Goal: Entertainment & Leisure: Consume media (video, audio)

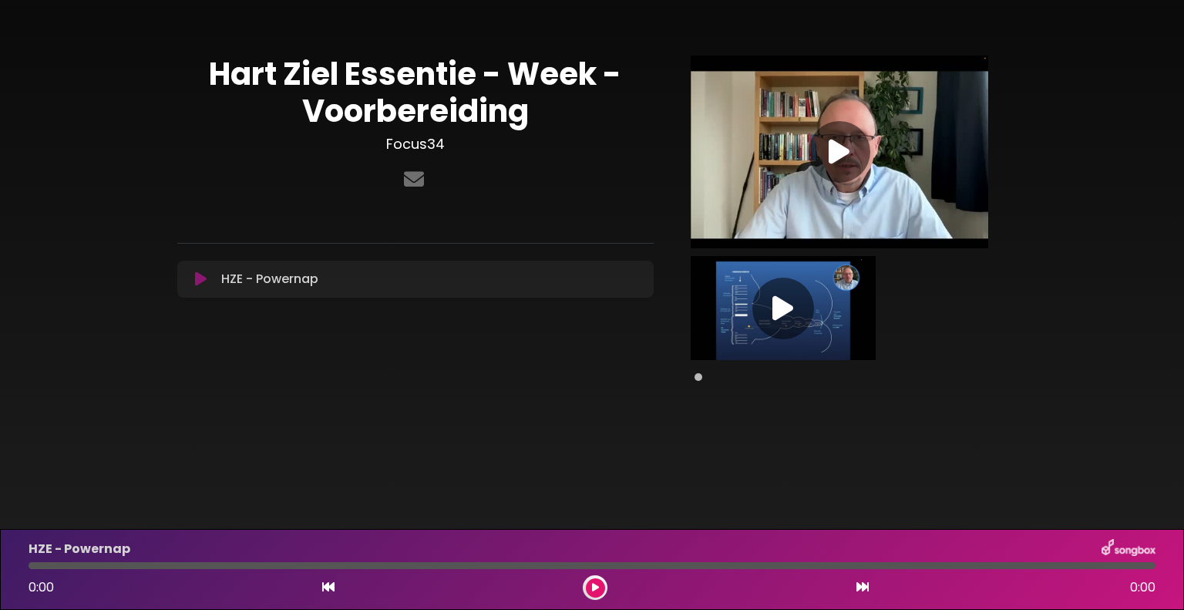
click at [783, 313] on icon at bounding box center [782, 308] width 21 height 28
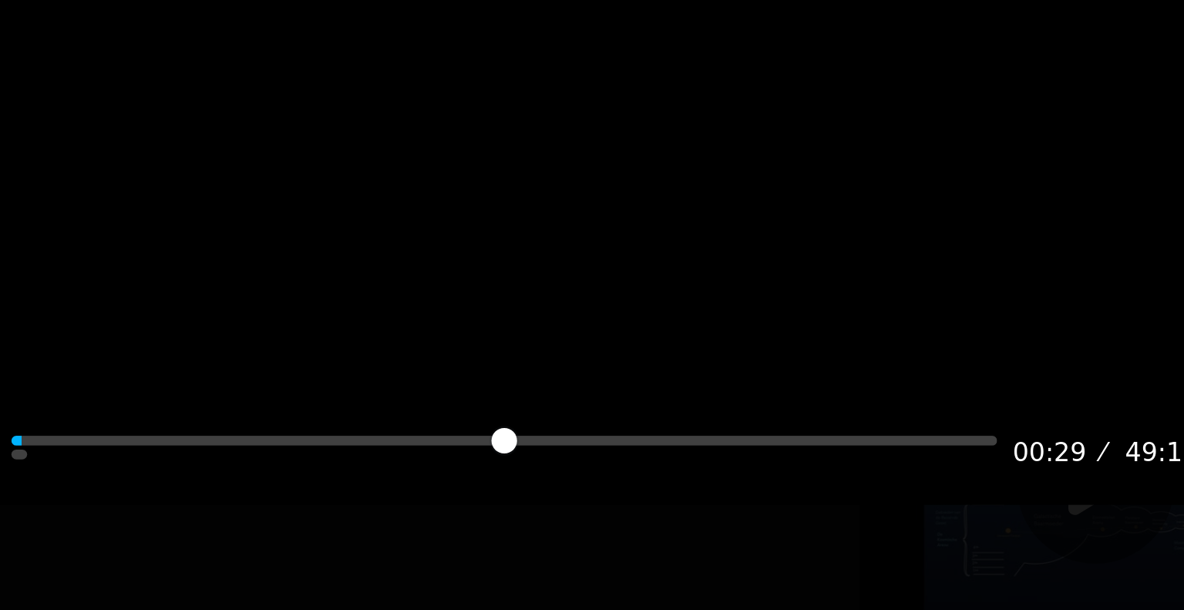
click at [550, 159] on div at bounding box center [591, 181] width 539 height 270
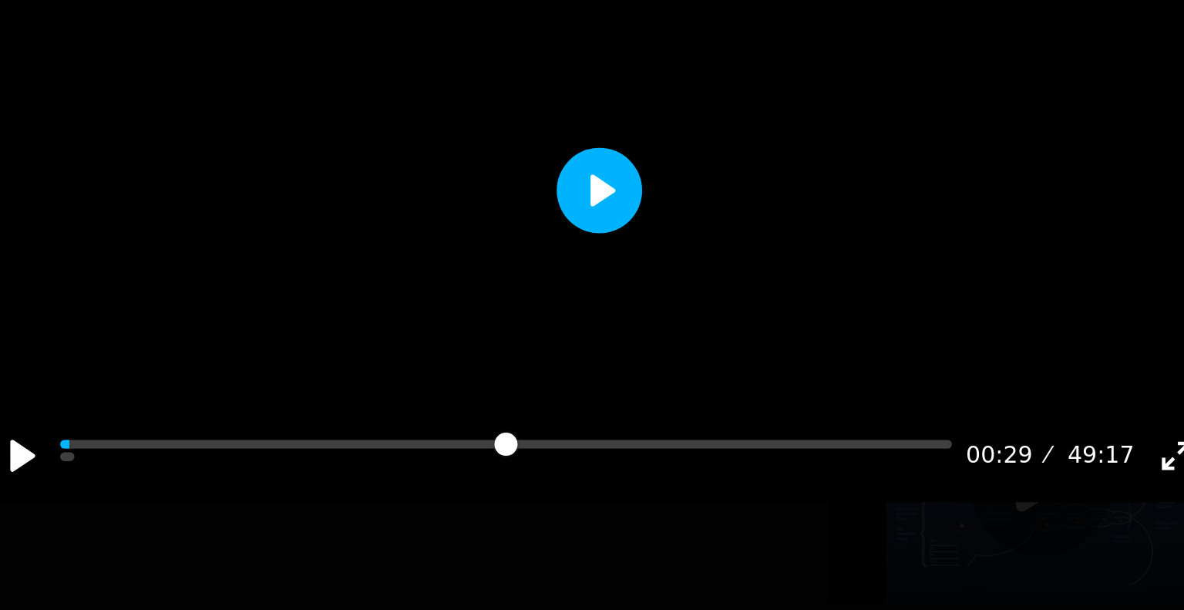
click at [590, 200] on button "Play" at bounding box center [591, 181] width 37 height 37
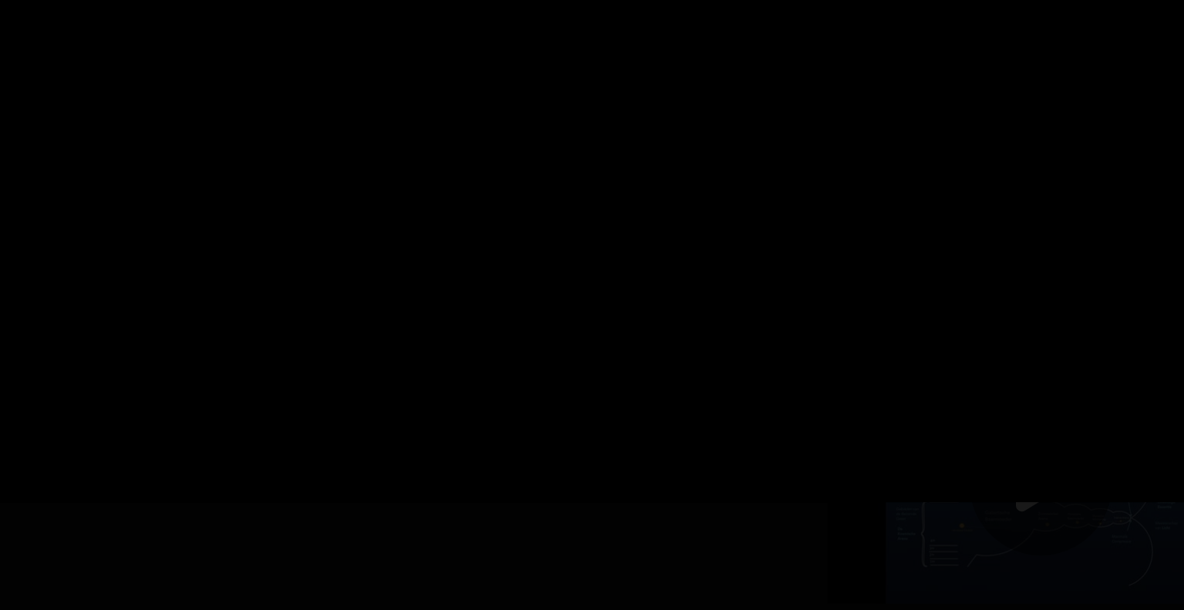
type input "****"
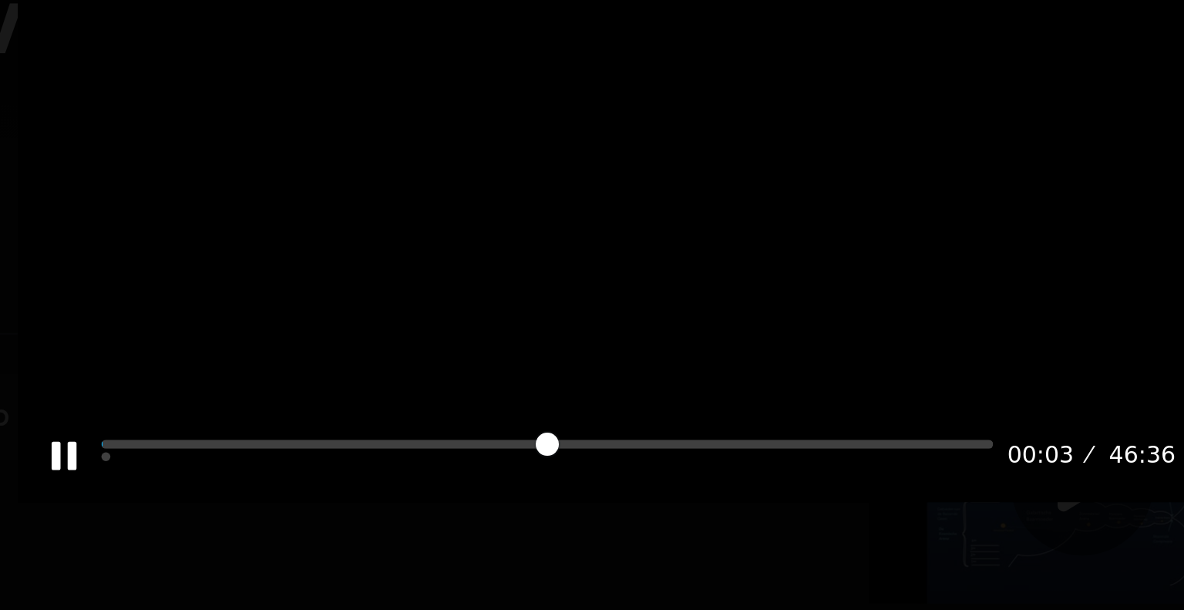
click at [650, 205] on div at bounding box center [591, 181] width 539 height 270
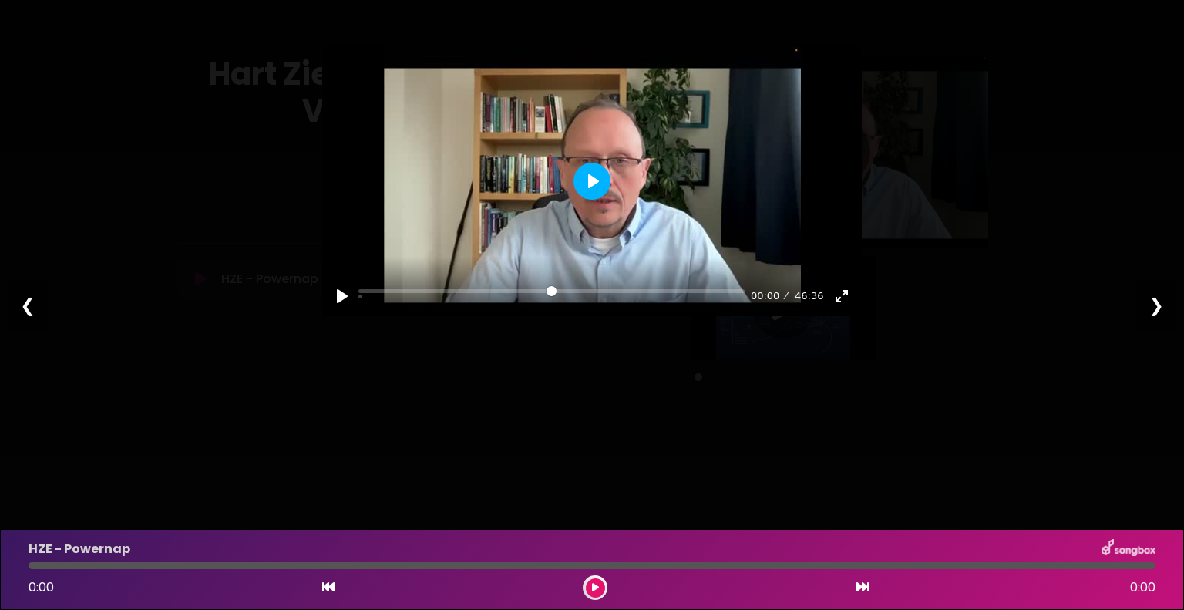
click at [592, 200] on button "Play" at bounding box center [591, 181] width 37 height 37
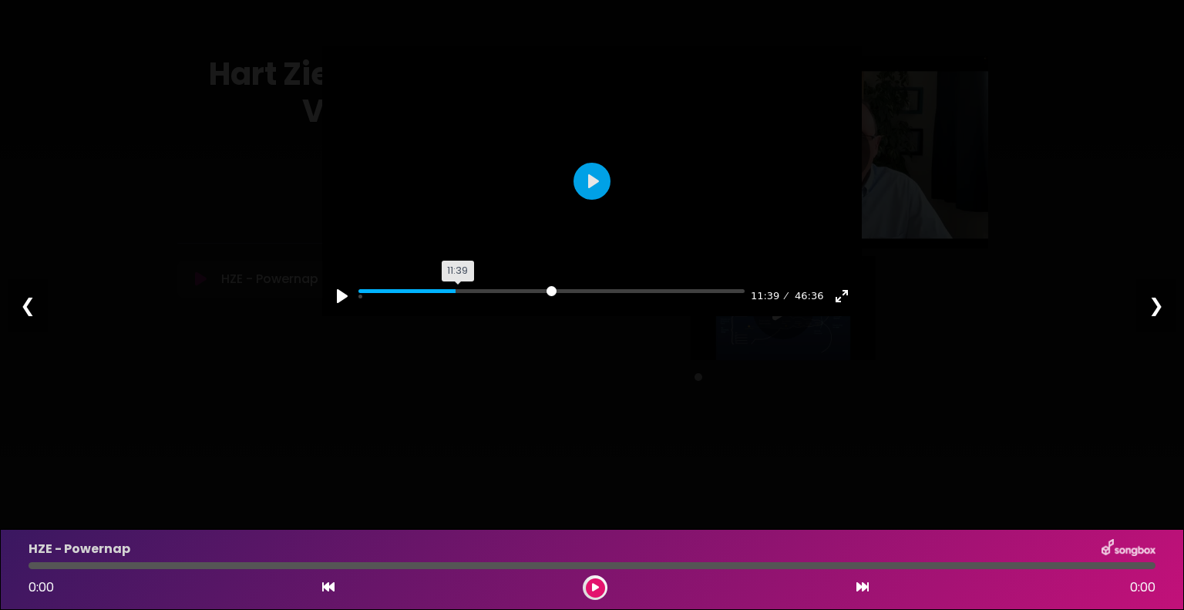
click at [460, 304] on input "Seek" at bounding box center [551, 296] width 386 height 15
drag, startPoint x: 461, startPoint y: 365, endPoint x: 369, endPoint y: 365, distance: 91.7
click at [369, 316] on div "Pause Play % buffered 12:18 11:41 46:36 Exit fullscreen Enter fullscreen" at bounding box center [591, 286] width 539 height 59
drag, startPoint x: 459, startPoint y: 365, endPoint x: 337, endPoint y: 351, distance: 123.3
click at [337, 316] on div "Pause Play % buffered 11:34 11:44 46:36 Exit fullscreen Enter fullscreen" at bounding box center [591, 286] width 539 height 59
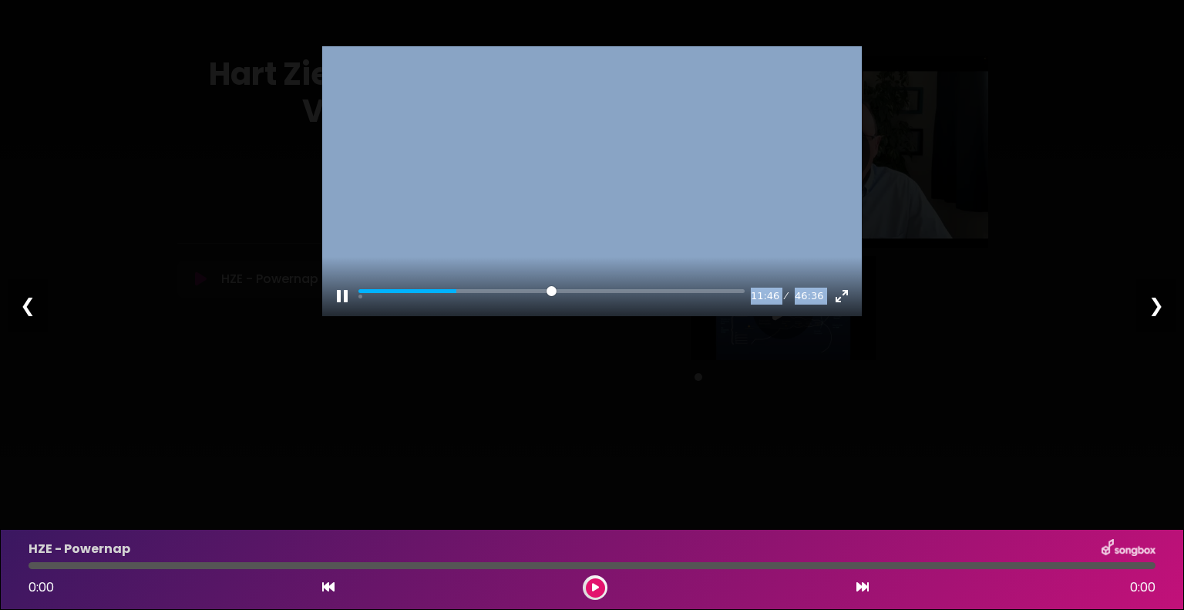
type input "*****"
drag, startPoint x: 459, startPoint y: 364, endPoint x: 294, endPoint y: 343, distance: 166.2
click at [294, 343] on div "Pause Play % buffered 11:34 11:46 46:36 Exit fullscreen Enter fullscreen Play ❮…" at bounding box center [592, 305] width 1184 height 610
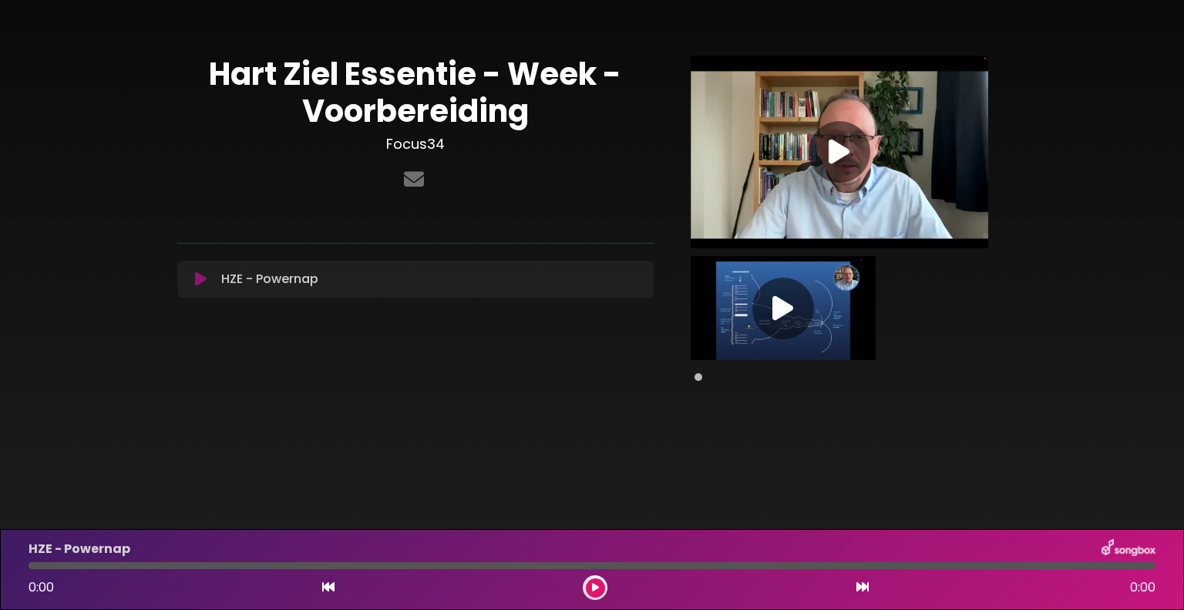
click at [782, 298] on icon at bounding box center [782, 308] width 21 height 28
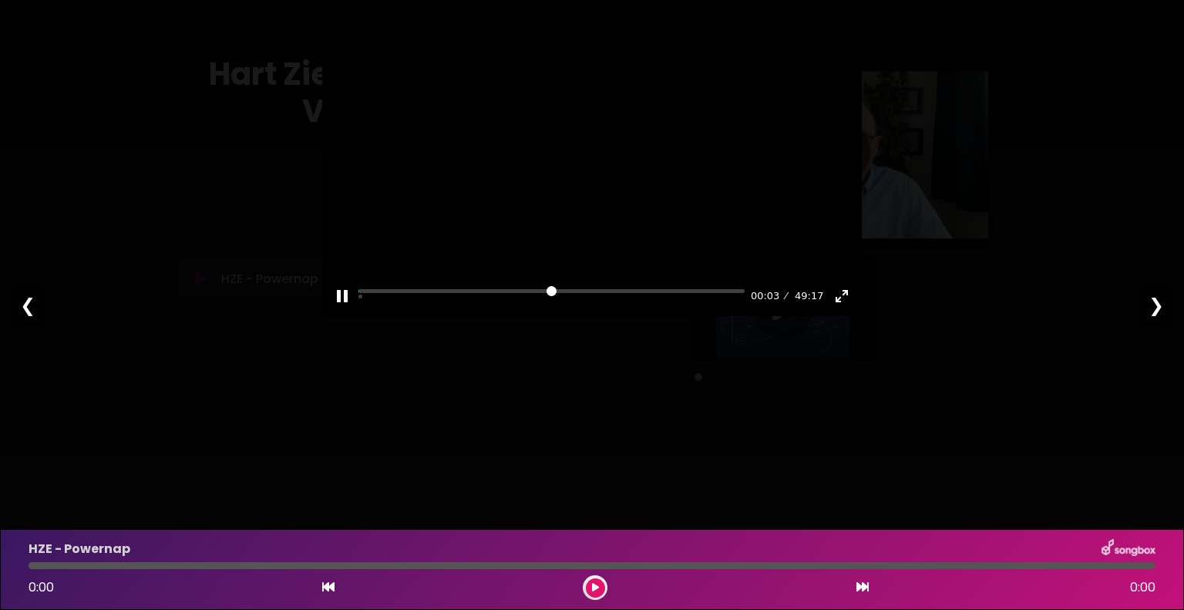
click at [567, 194] on div at bounding box center [591, 181] width 539 height 270
click at [342, 308] on button "Pause Play" at bounding box center [342, 296] width 25 height 25
click at [592, 579] on button at bounding box center [595, 587] width 19 height 19
click at [595, 590] on icon at bounding box center [595, 587] width 6 height 9
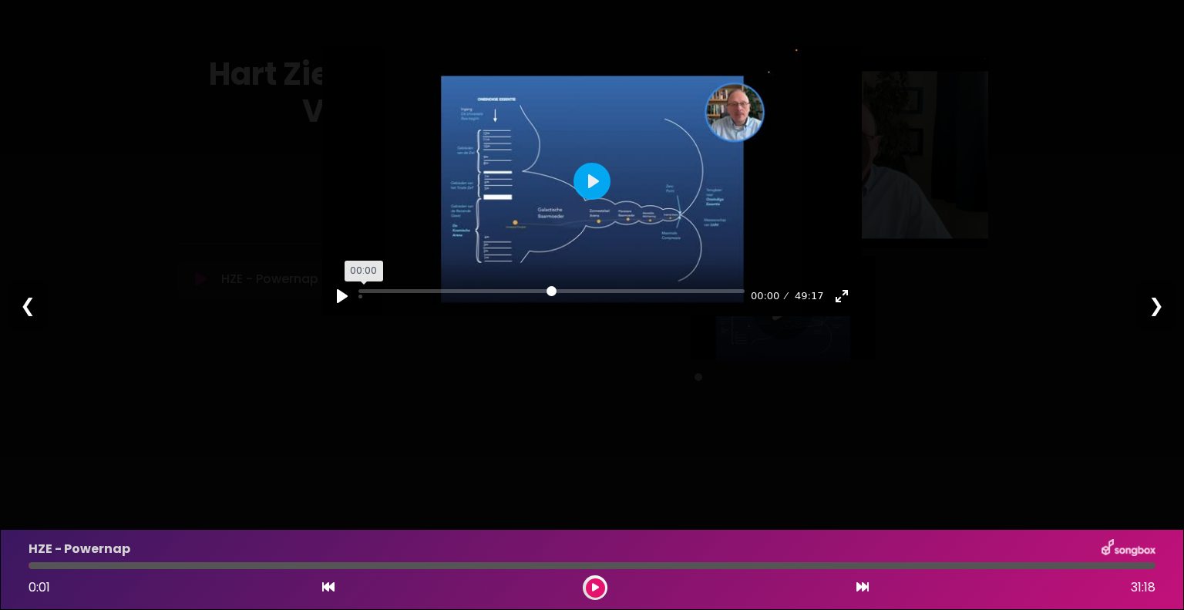
drag, startPoint x: 361, startPoint y: 368, endPoint x: 311, endPoint y: 366, distance: 50.1
click at [358, 304] on input "Seek" at bounding box center [551, 296] width 386 height 15
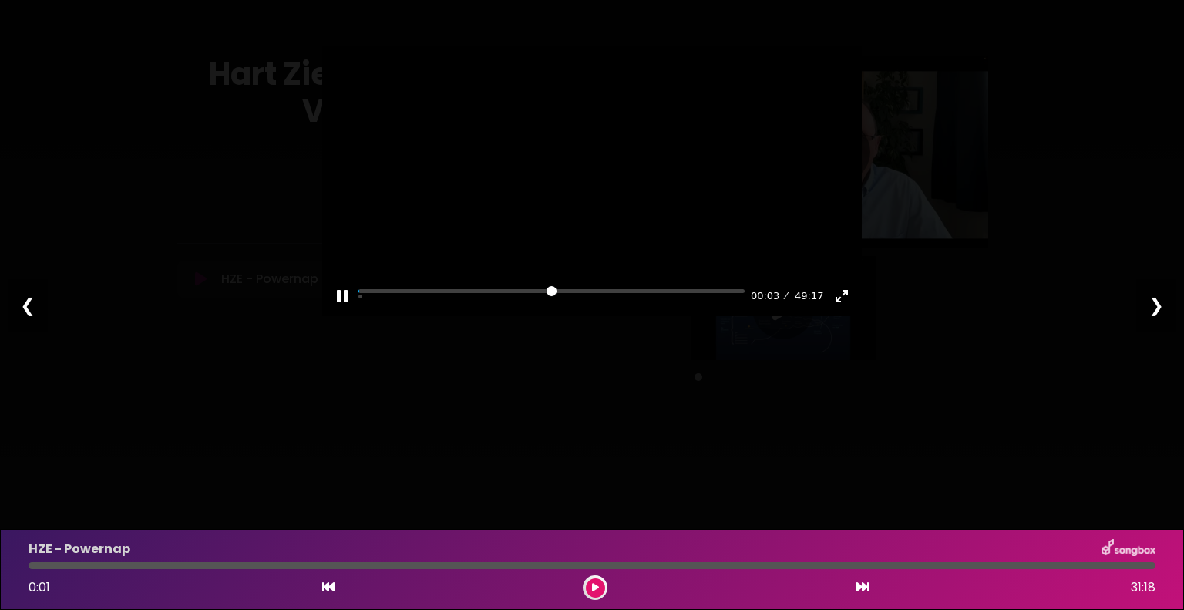
click at [581, 229] on div at bounding box center [591, 181] width 539 height 270
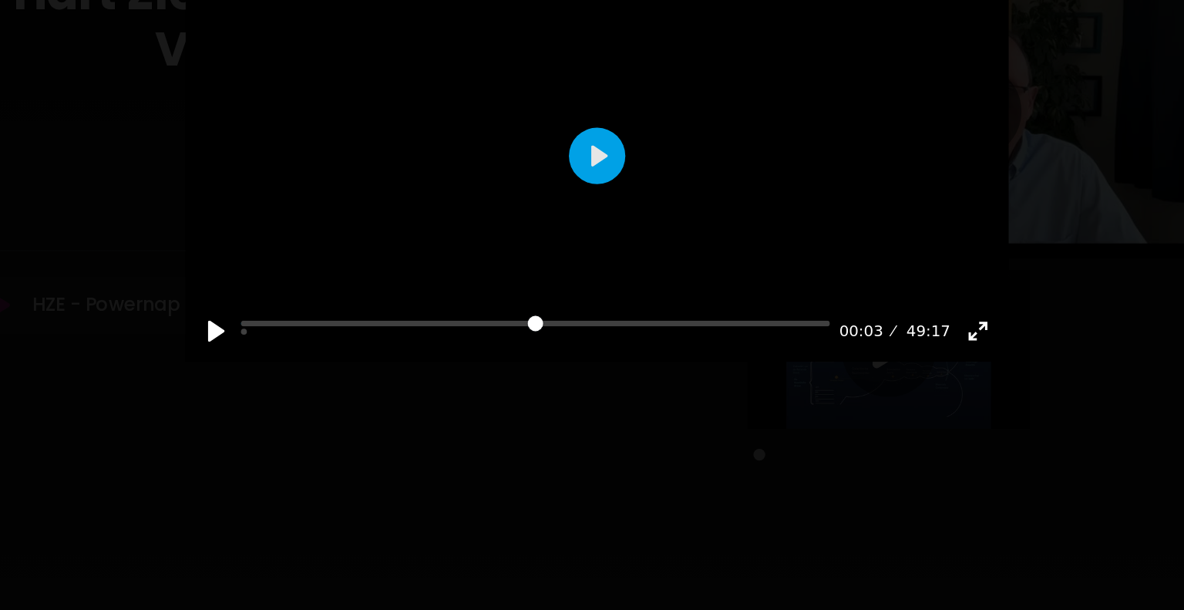
click at [610, 223] on div at bounding box center [591, 181] width 539 height 270
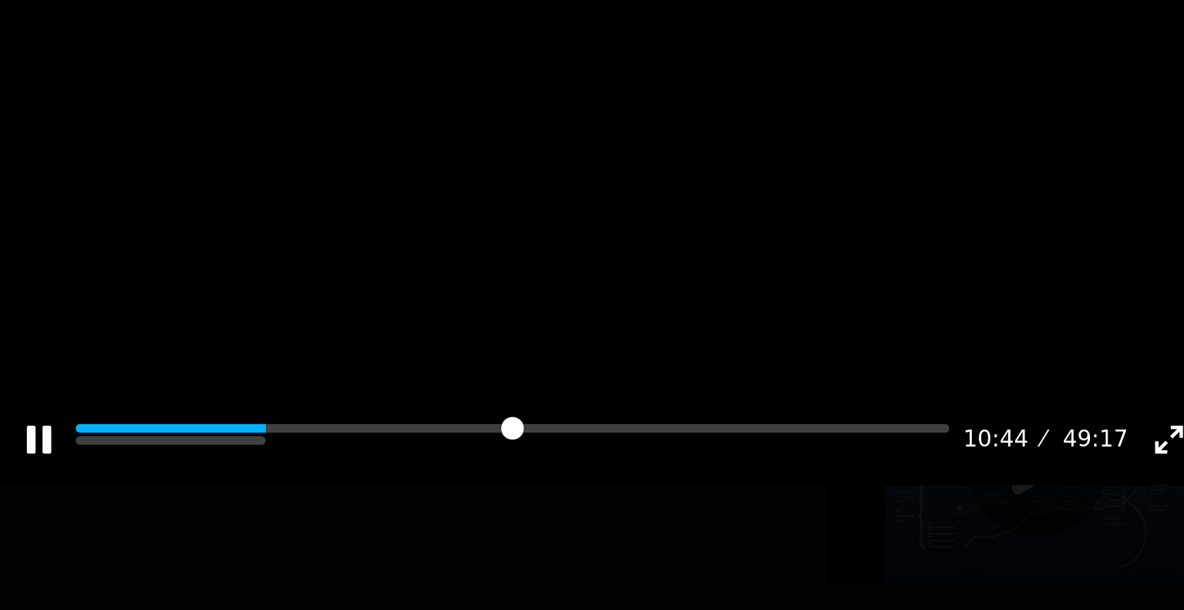
click at [588, 221] on div at bounding box center [591, 181] width 539 height 270
click at [596, 200] on button "Play" at bounding box center [591, 181] width 37 height 37
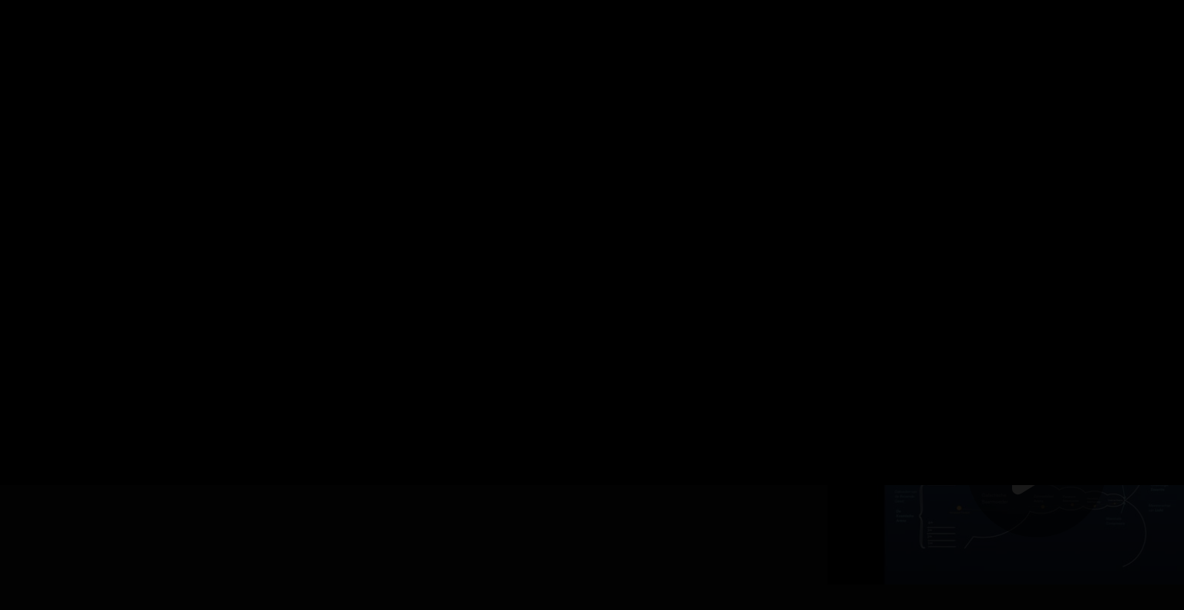
type input "*****"
type input "****"
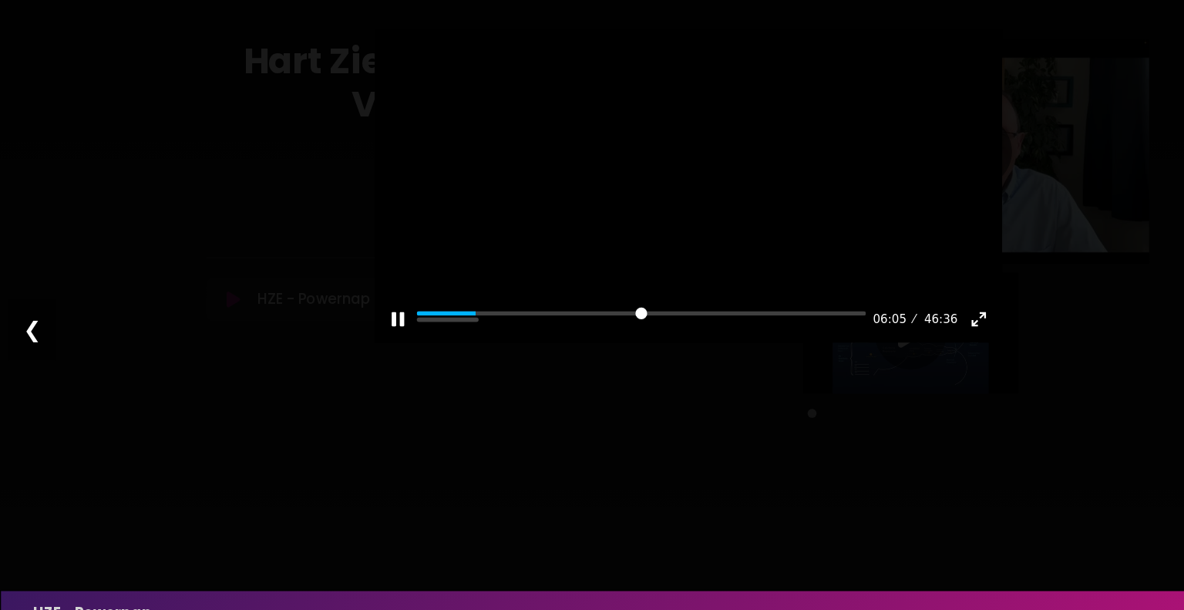
click at [625, 207] on div at bounding box center [591, 181] width 539 height 270
click at [686, 221] on div at bounding box center [591, 181] width 539 height 270
click at [596, 237] on div at bounding box center [591, 181] width 539 height 270
click at [596, 200] on button "Play" at bounding box center [591, 181] width 37 height 37
type input "*****"
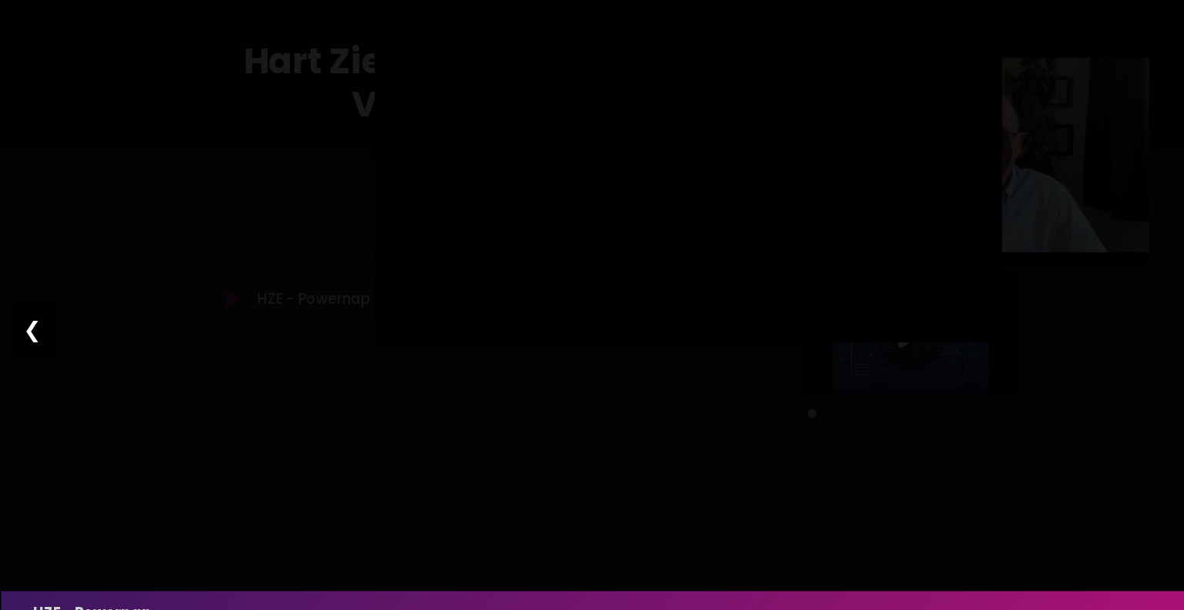
type input "****"
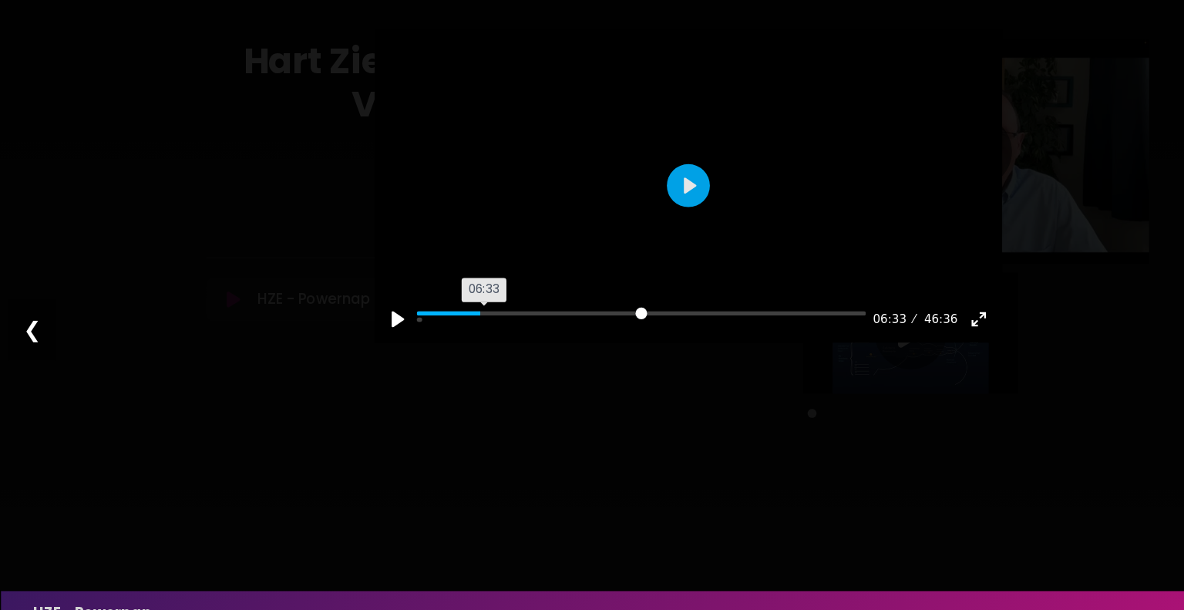
drag, startPoint x: 361, startPoint y: 368, endPoint x: 418, endPoint y: 374, distance: 56.5
click at [418, 304] on input "Seek" at bounding box center [551, 296] width 386 height 15
click at [603, 159] on div at bounding box center [591, 181] width 539 height 270
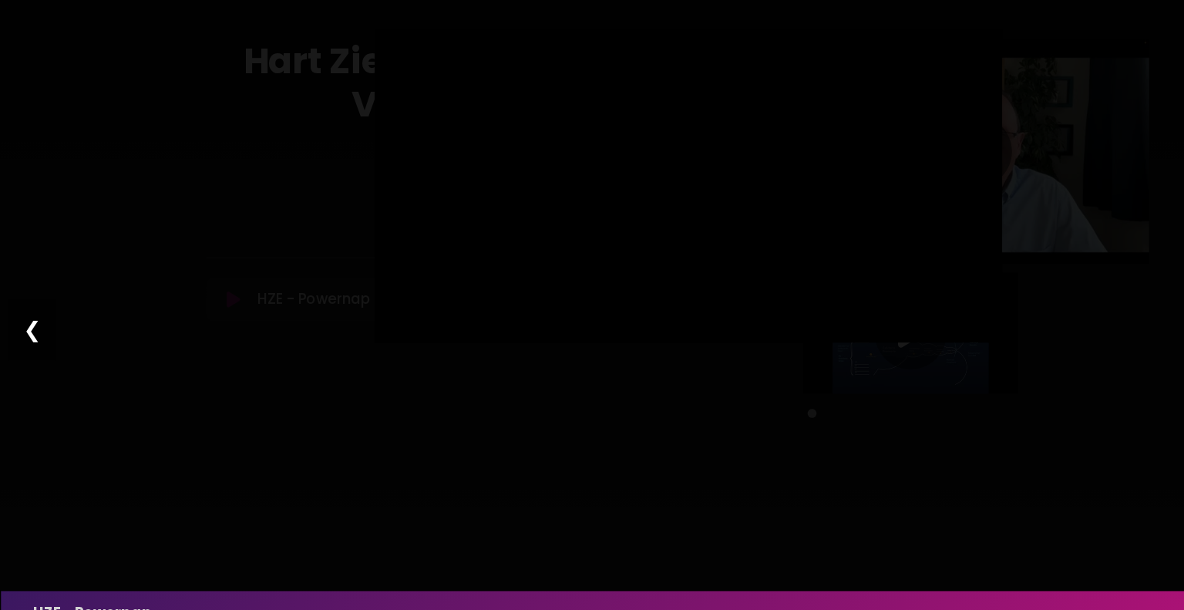
click at [603, 159] on div at bounding box center [591, 181] width 539 height 270
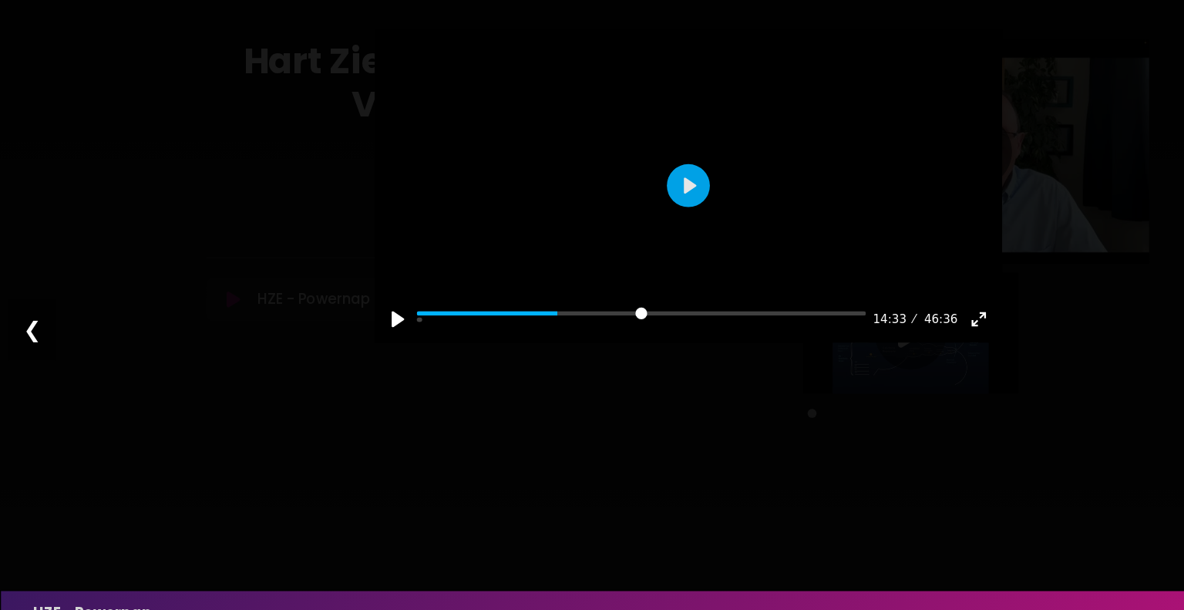
click at [603, 159] on div at bounding box center [591, 181] width 539 height 270
click at [583, 148] on div at bounding box center [591, 181] width 539 height 270
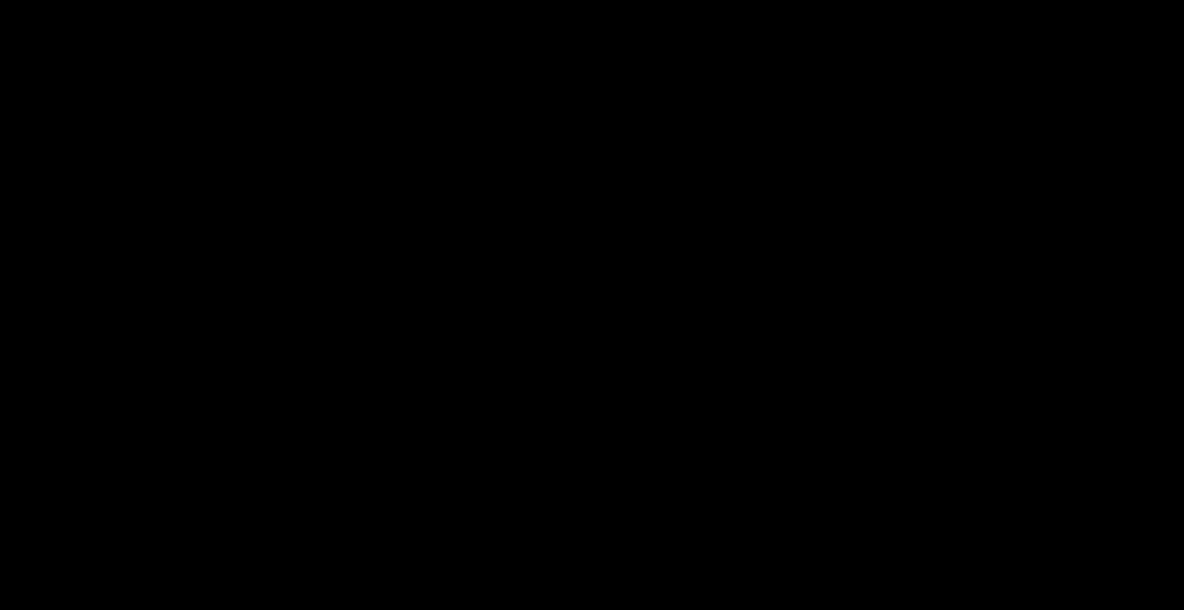
drag, startPoint x: 583, startPoint y: 153, endPoint x: 630, endPoint y: 153, distance: 46.2
click at [630, 153] on div at bounding box center [591, 181] width 539 height 270
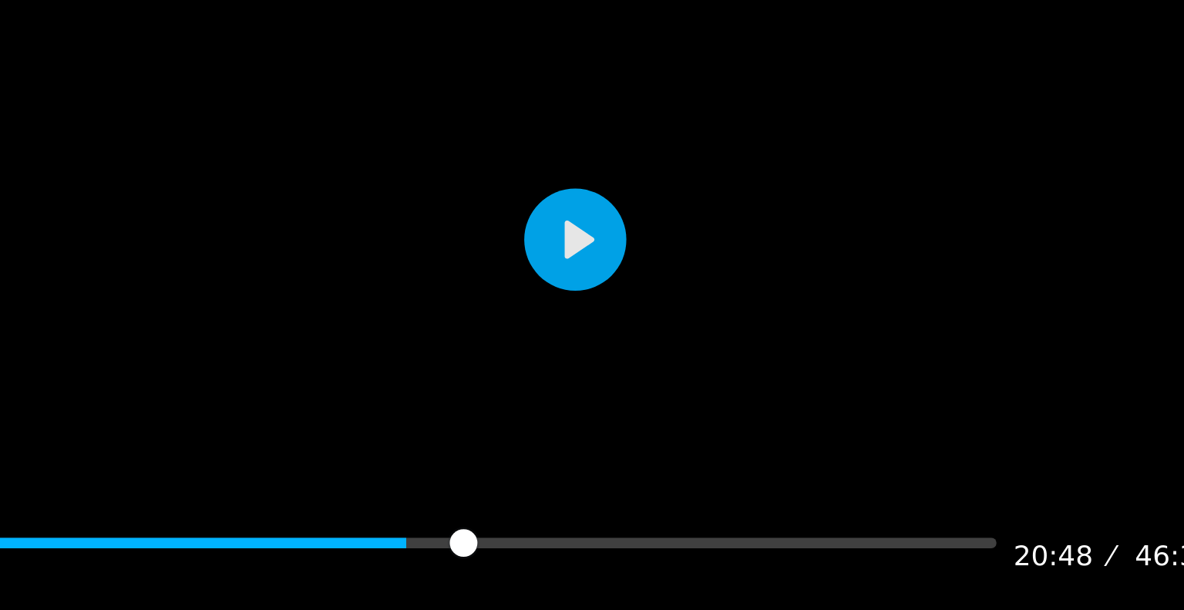
click at [630, 153] on div at bounding box center [591, 181] width 539 height 270
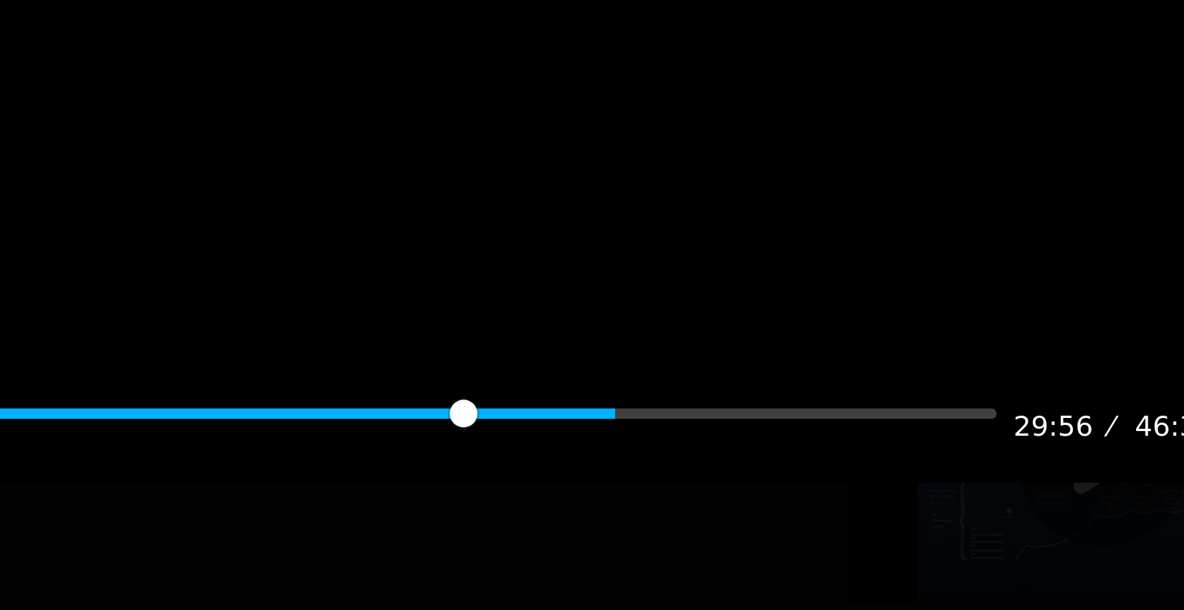
click at [595, 223] on div at bounding box center [591, 181] width 539 height 270
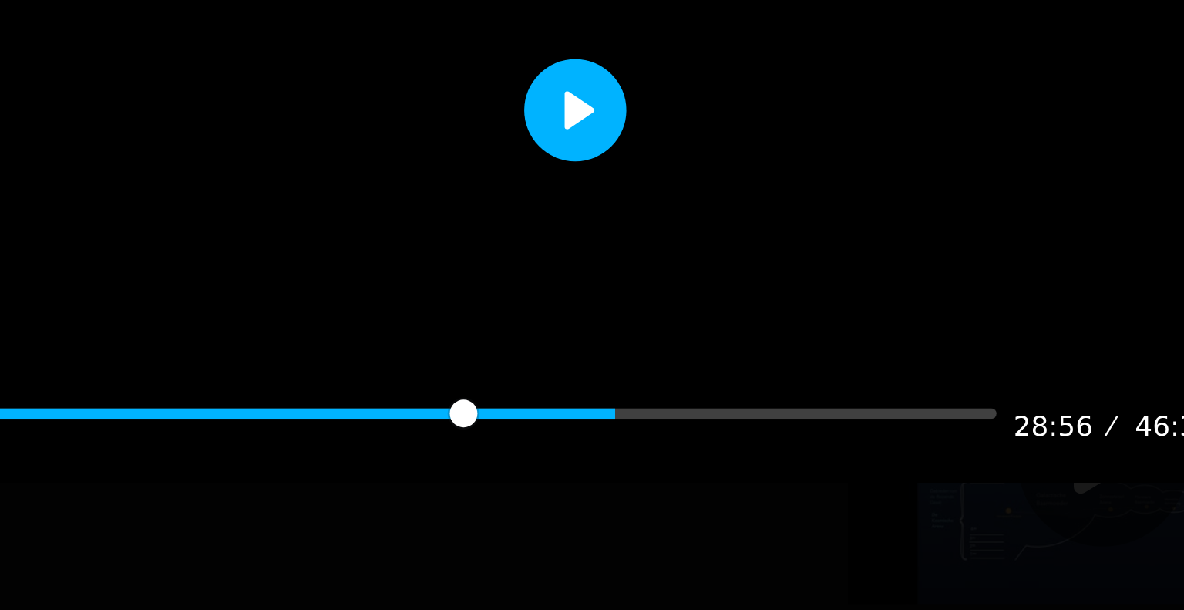
click at [595, 200] on button "Play" at bounding box center [591, 181] width 37 height 37
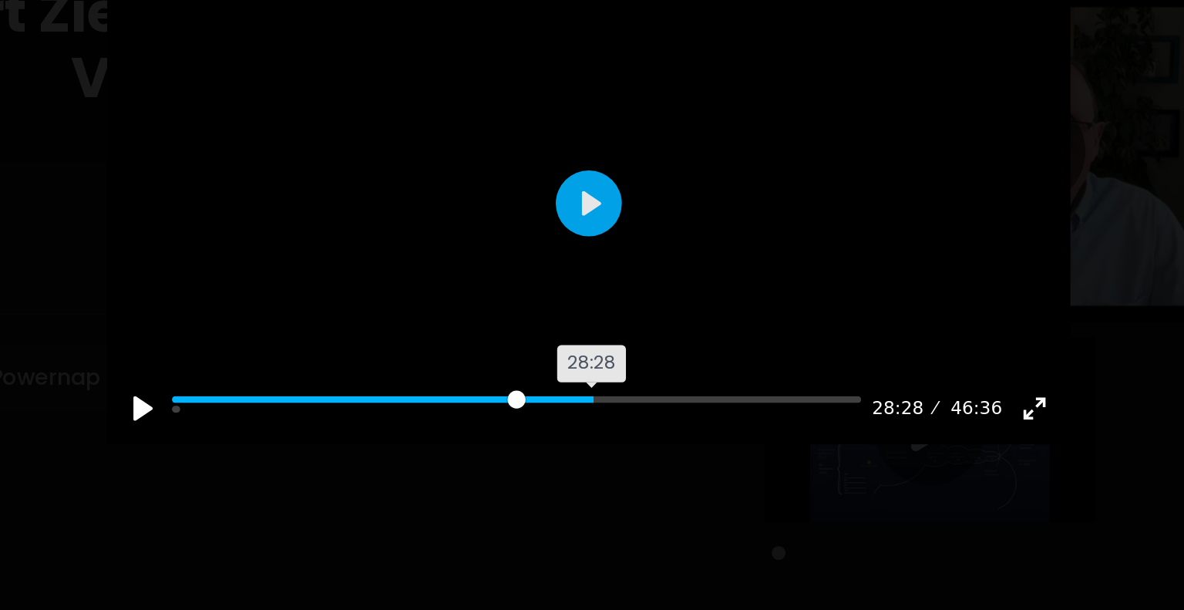
click at [600, 304] on input "Seek" at bounding box center [551, 296] width 386 height 15
click at [608, 304] on input "Seek" at bounding box center [551, 296] width 386 height 15
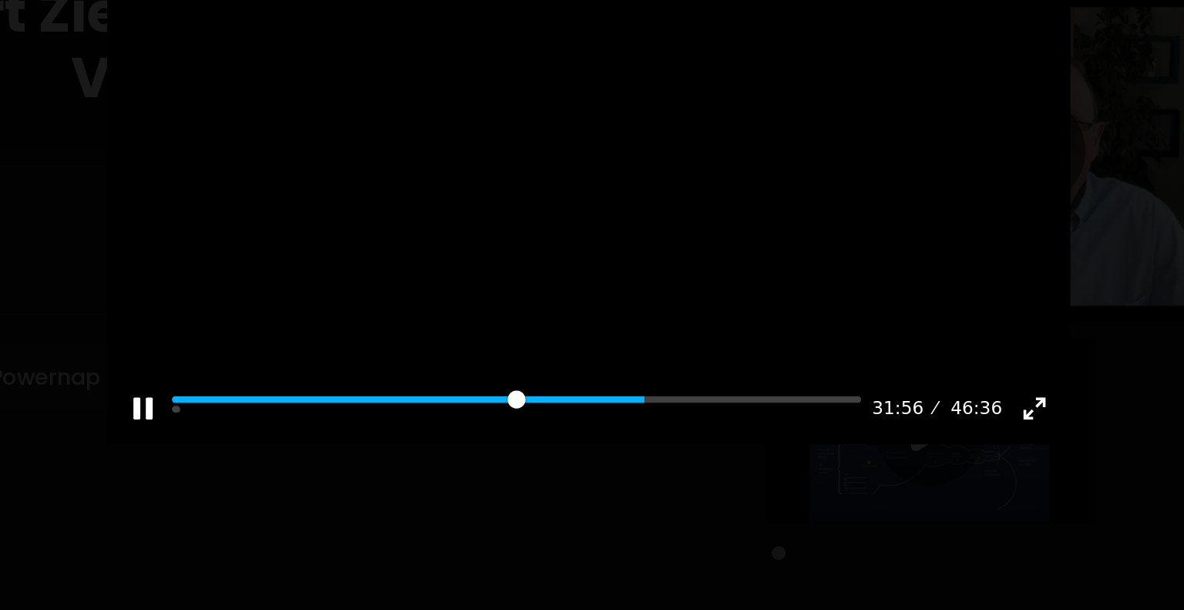
click at [562, 304] on input "Seek" at bounding box center [551, 296] width 386 height 15
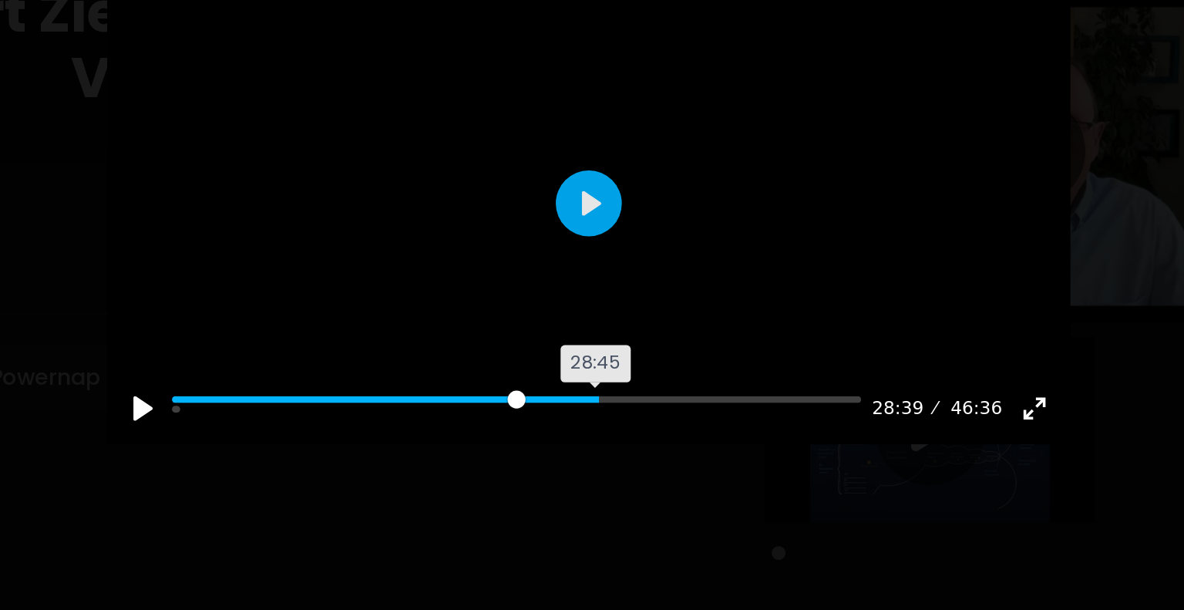
drag, startPoint x: 563, startPoint y: 368, endPoint x: 605, endPoint y: 363, distance: 42.6
click at [605, 304] on input "Seek" at bounding box center [551, 296] width 386 height 15
drag, startPoint x: 605, startPoint y: 368, endPoint x: 616, endPoint y: 371, distance: 11.2
click at [616, 304] on input "Seek" at bounding box center [551, 296] width 386 height 15
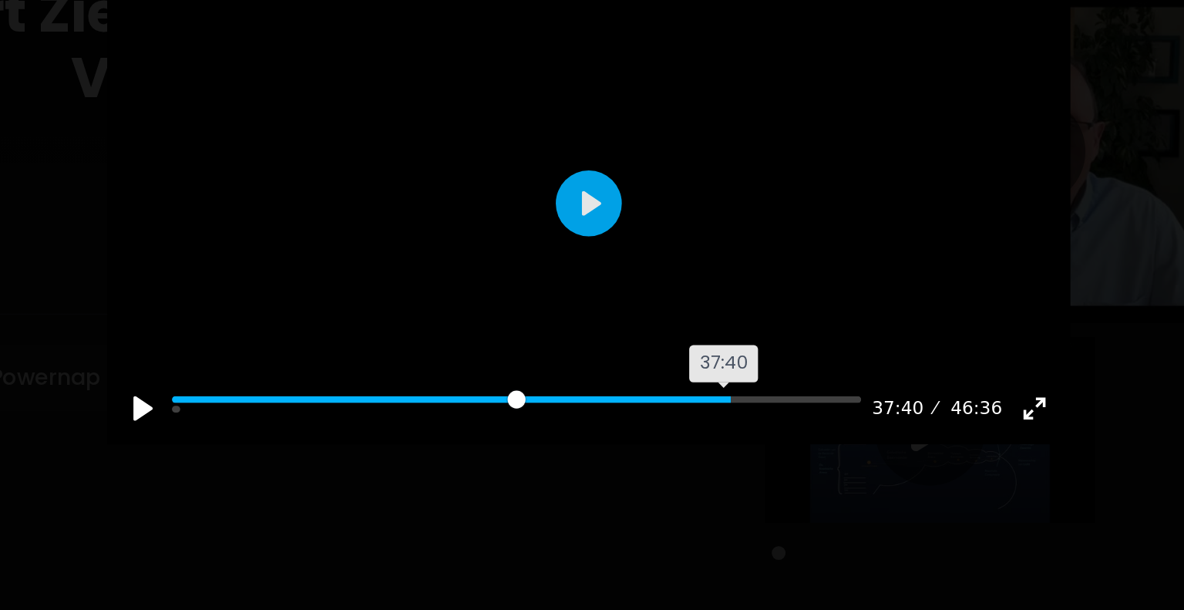
drag, startPoint x: 687, startPoint y: 365, endPoint x: 676, endPoint y: 370, distance: 12.1
click at [676, 304] on input "Seek" at bounding box center [551, 296] width 386 height 15
click at [657, 316] on div at bounding box center [591, 181] width 539 height 270
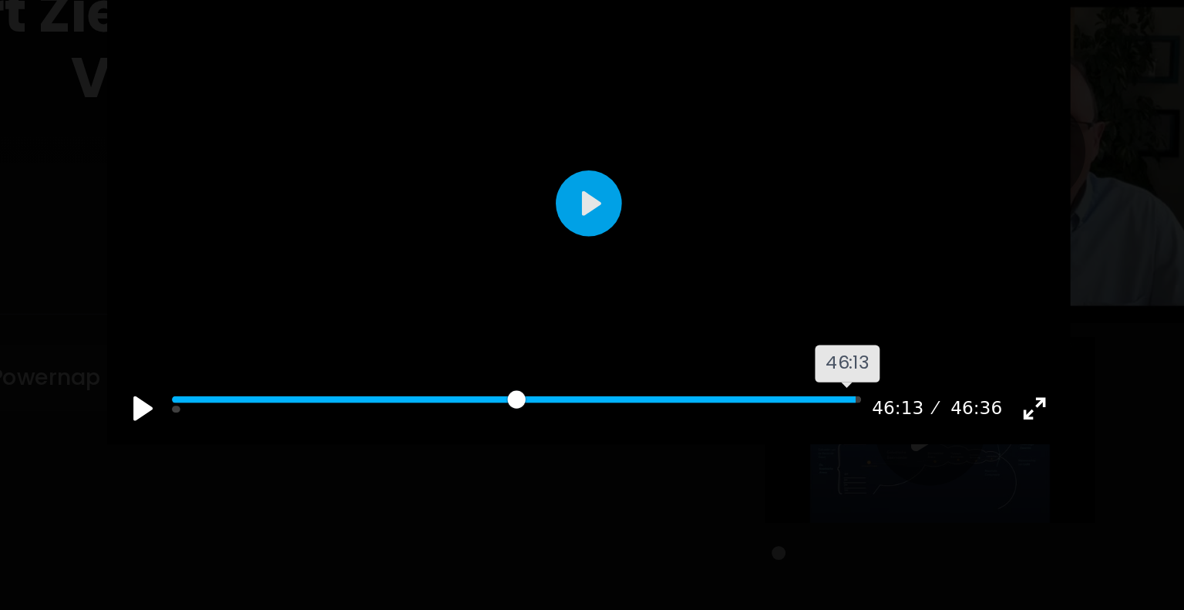
drag, startPoint x: 361, startPoint y: 371, endPoint x: 747, endPoint y: 384, distance: 385.5
click at [744, 304] on input "Seek" at bounding box center [551, 296] width 386 height 15
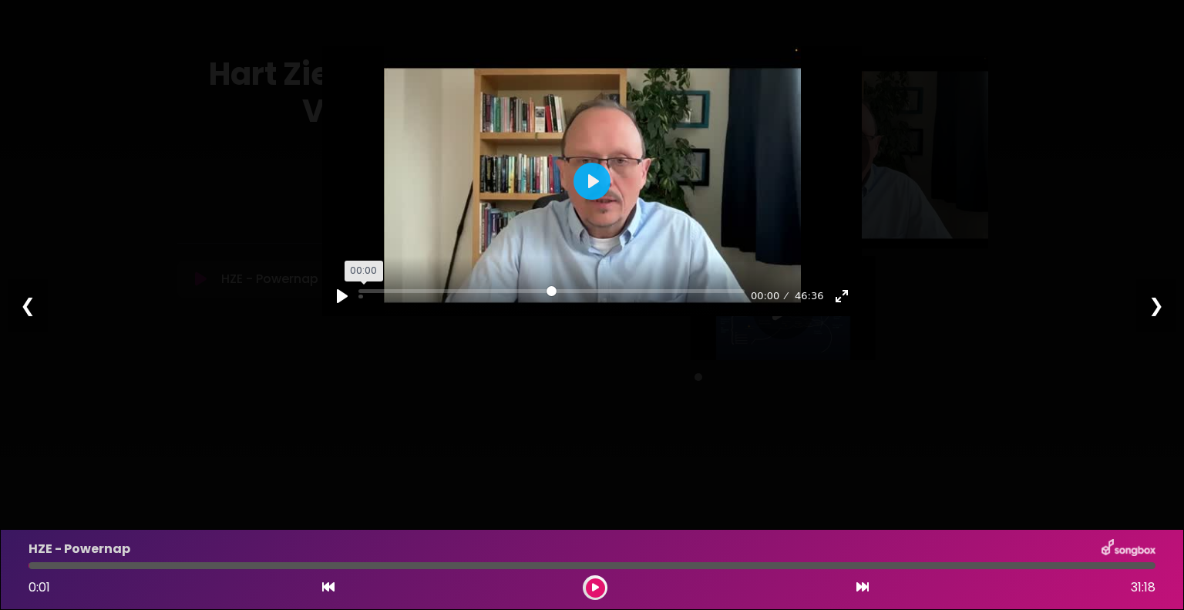
drag, startPoint x: 747, startPoint y: 365, endPoint x: 353, endPoint y: 363, distance: 393.8
type input "*"
click at [358, 304] on input "Seek" at bounding box center [551, 296] width 386 height 15
click at [593, 583] on icon at bounding box center [595, 587] width 7 height 9
click at [334, 583] on div "0:06 31:18" at bounding box center [591, 587] width 1145 height 25
